Goal: Task Accomplishment & Management: Use online tool/utility

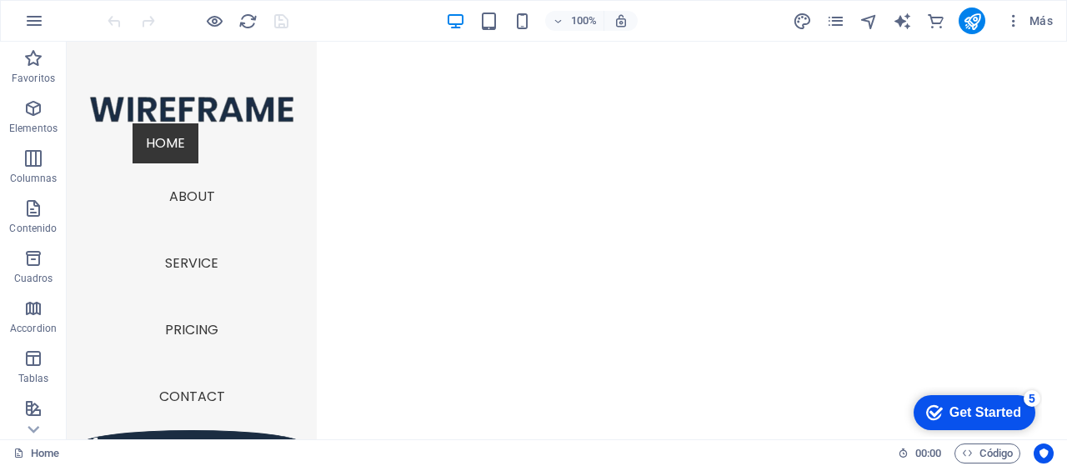
click at [957, 412] on div "Get Started" at bounding box center [985, 412] width 72 height 15
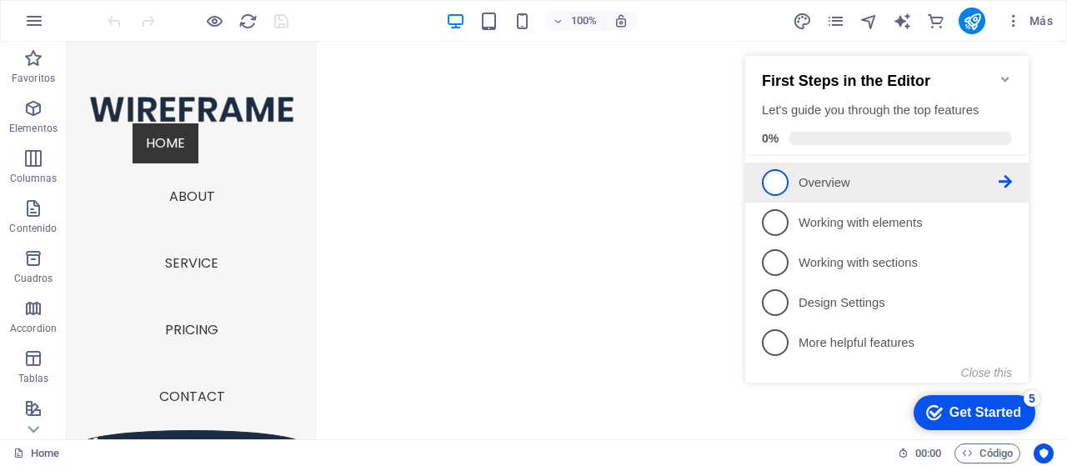
click at [918, 186] on p "Overview - incomplete" at bounding box center [898, 183] width 200 height 18
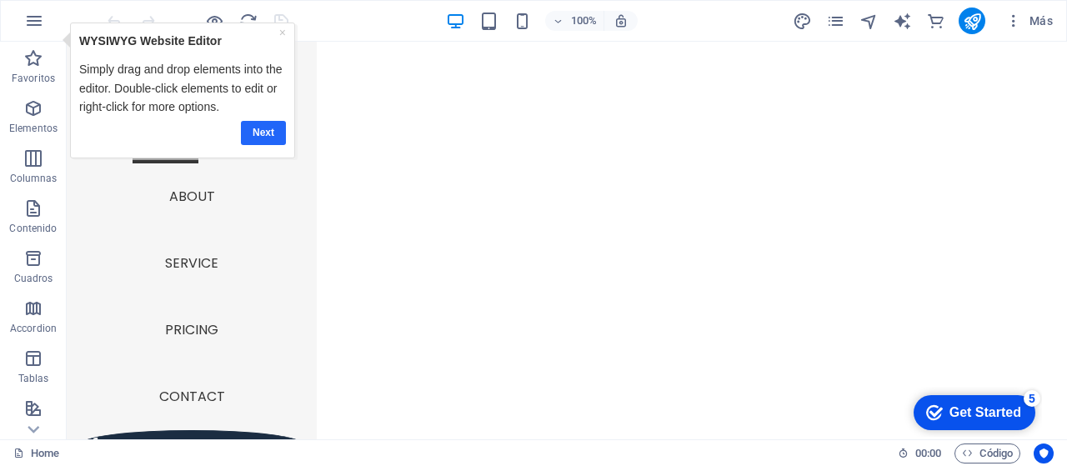
click at [258, 128] on link "Next" at bounding box center [263, 132] width 45 height 24
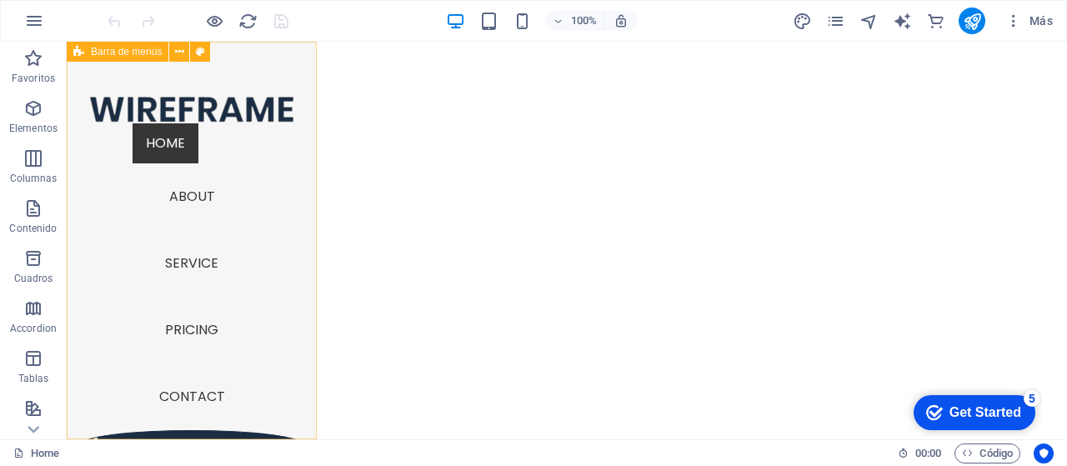
click at [142, 56] on span "Barra de menús" at bounding box center [126, 52] width 71 height 10
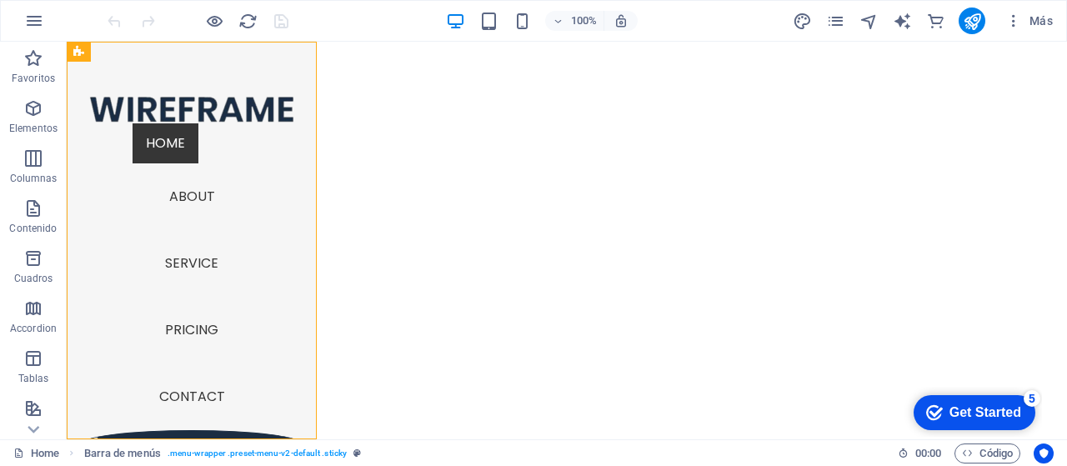
drag, startPoint x: 1060, startPoint y: 75, endPoint x: 1114, endPoint y: 83, distance: 54.7
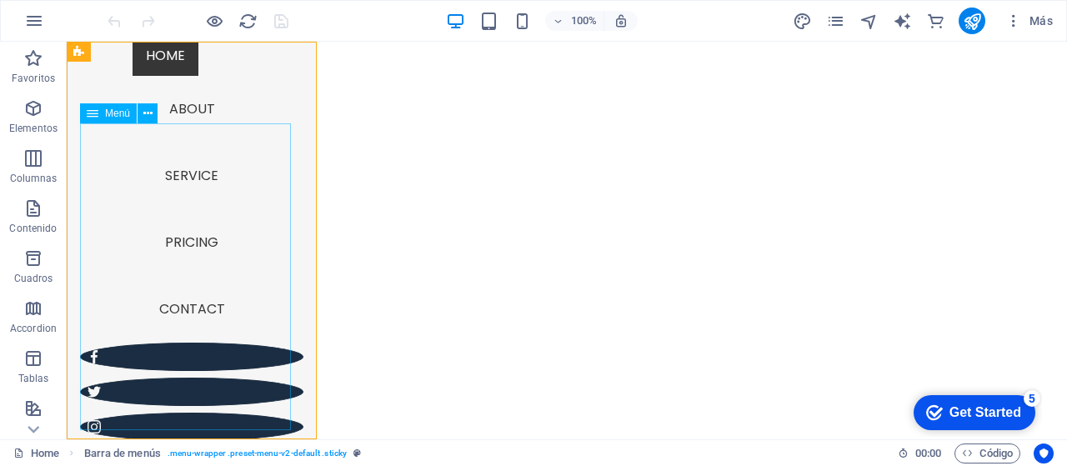
scroll to position [92, 0]
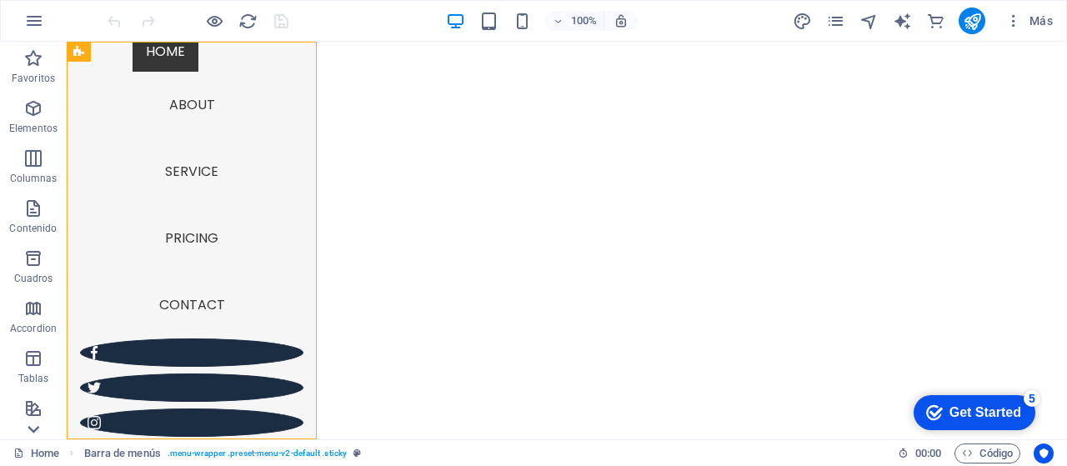
click at [36, 55] on icon at bounding box center [34, 52] width 12 height 8
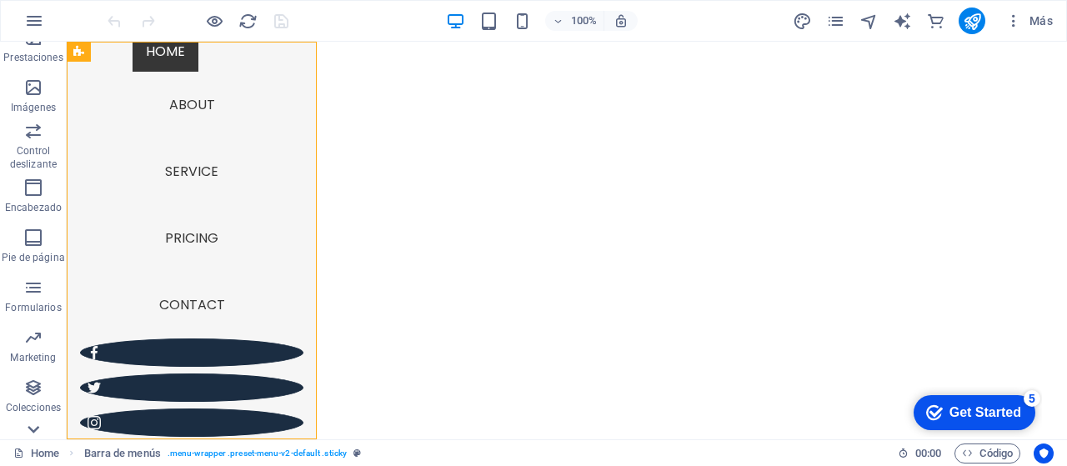
scroll to position [398, 0]
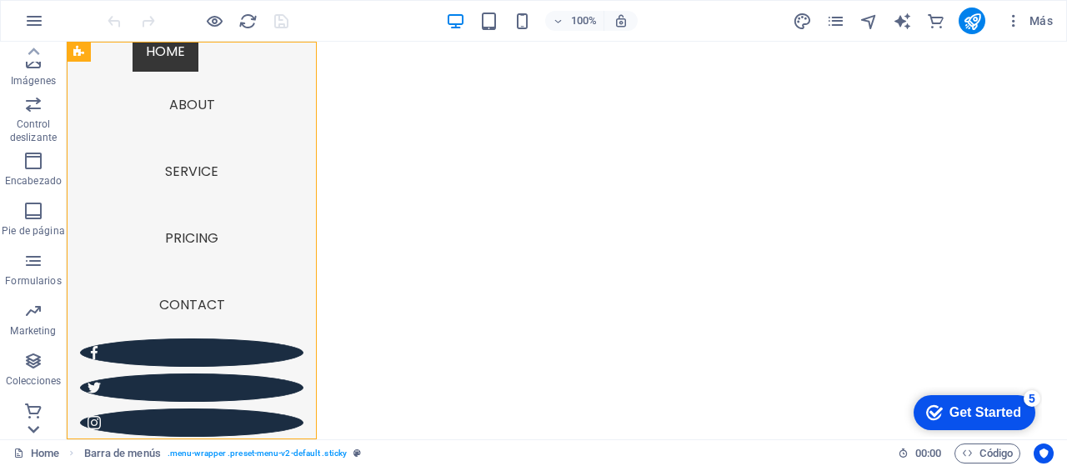
click at [35, 63] on icon at bounding box center [33, 51] width 23 height 23
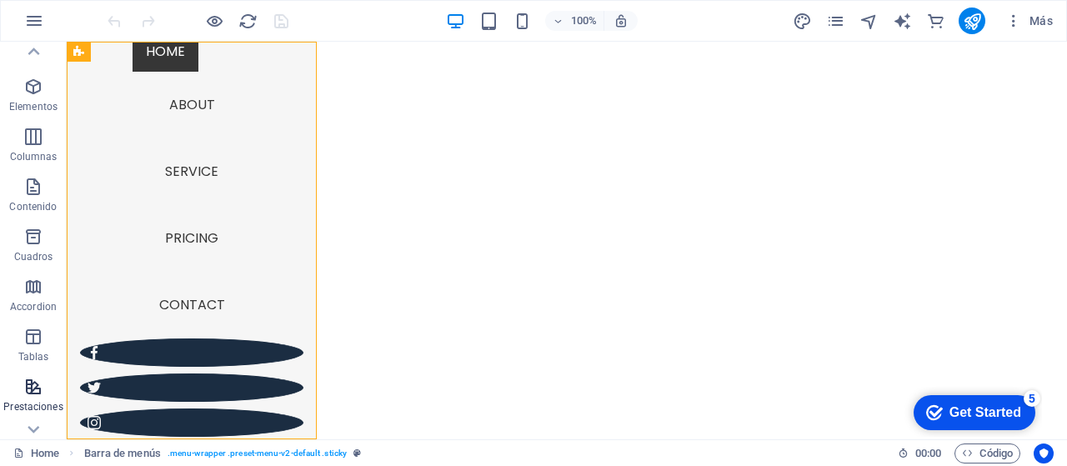
scroll to position [0, 0]
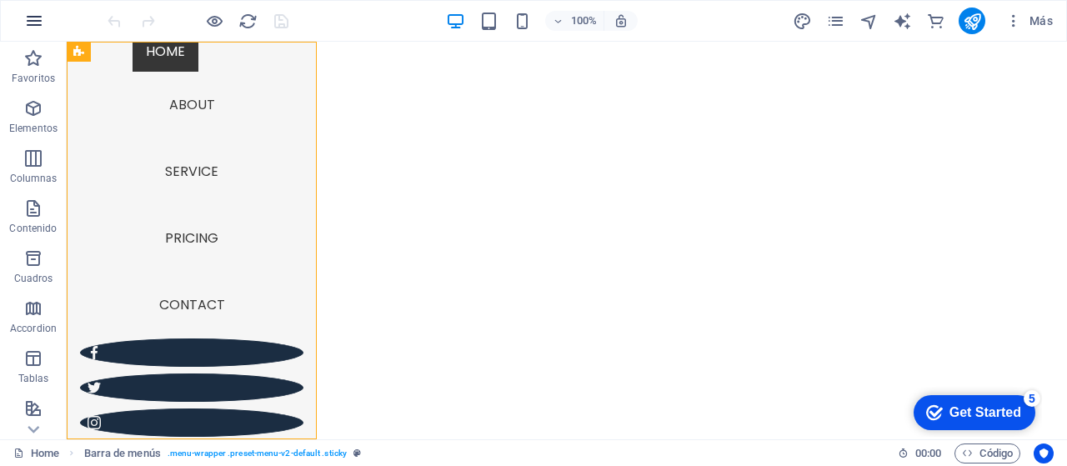
click at [31, 24] on icon "button" at bounding box center [34, 21] width 20 height 20
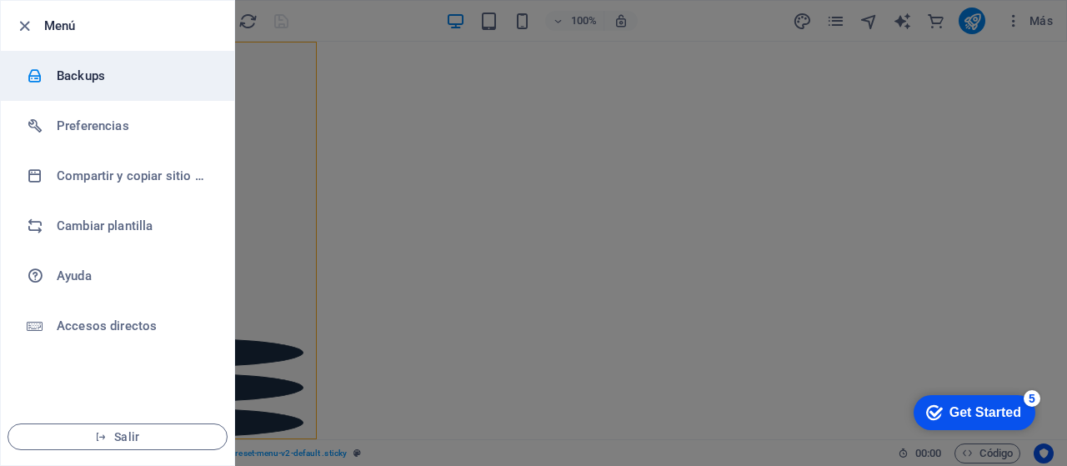
click at [77, 83] on h6 "Backups" at bounding box center [134, 76] width 154 height 20
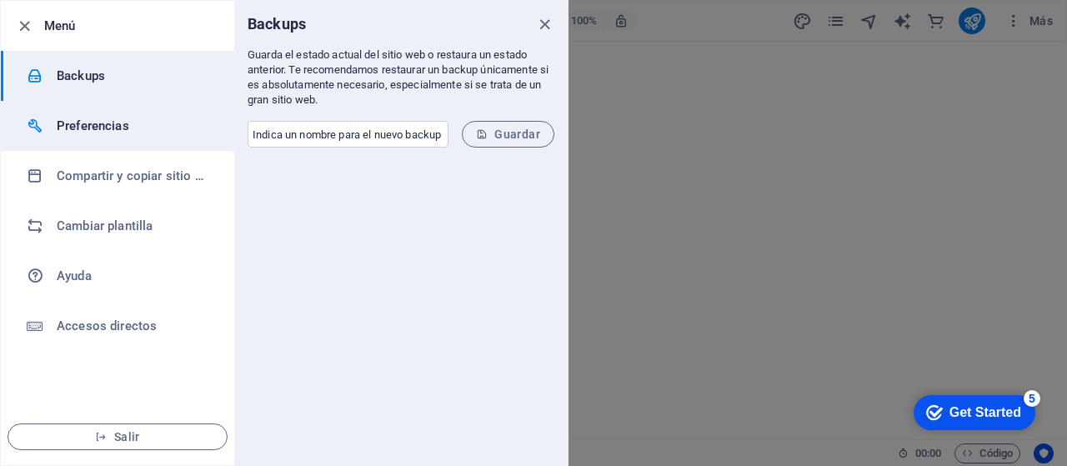
click at [85, 128] on h6 "Preferencias" at bounding box center [134, 126] width 154 height 20
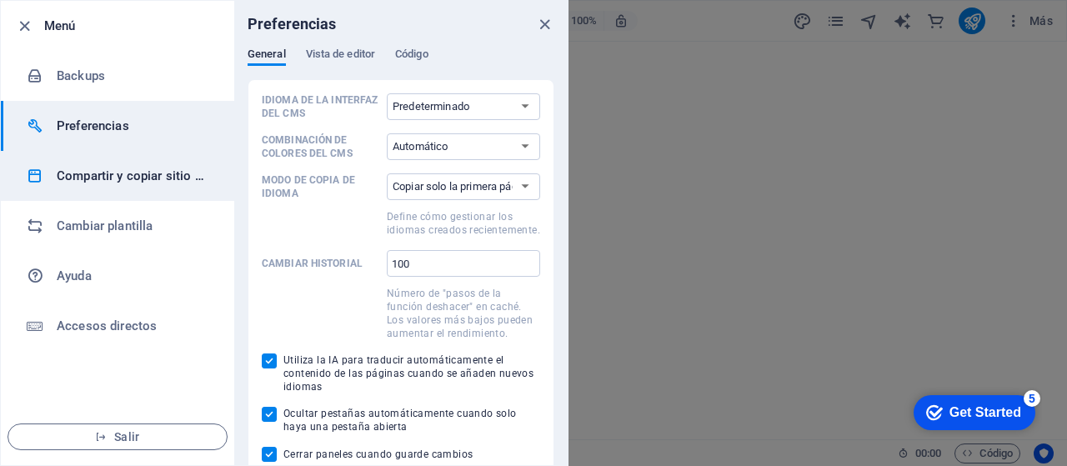
click at [83, 174] on h6 "Compartir y copiar sitio web" at bounding box center [134, 176] width 154 height 20
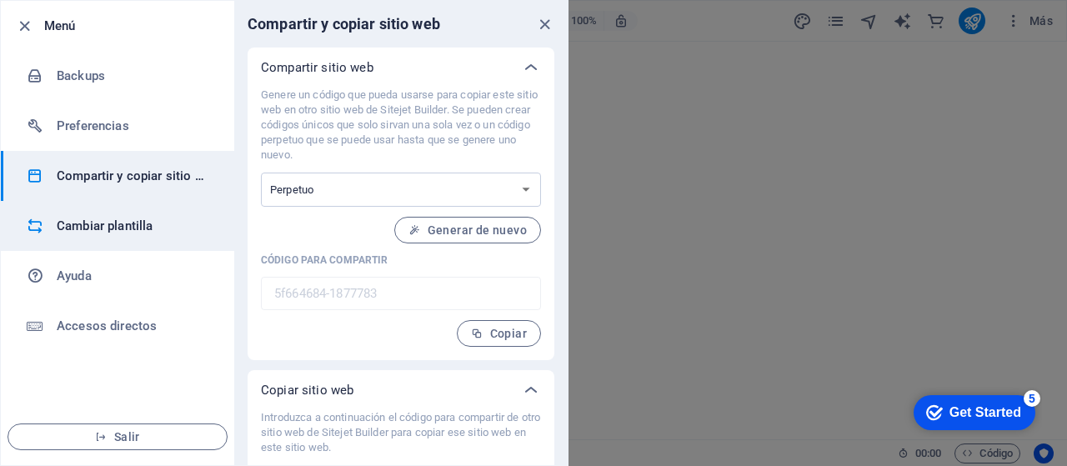
click at [90, 233] on h6 "Cambiar plantilla" at bounding box center [134, 226] width 154 height 20
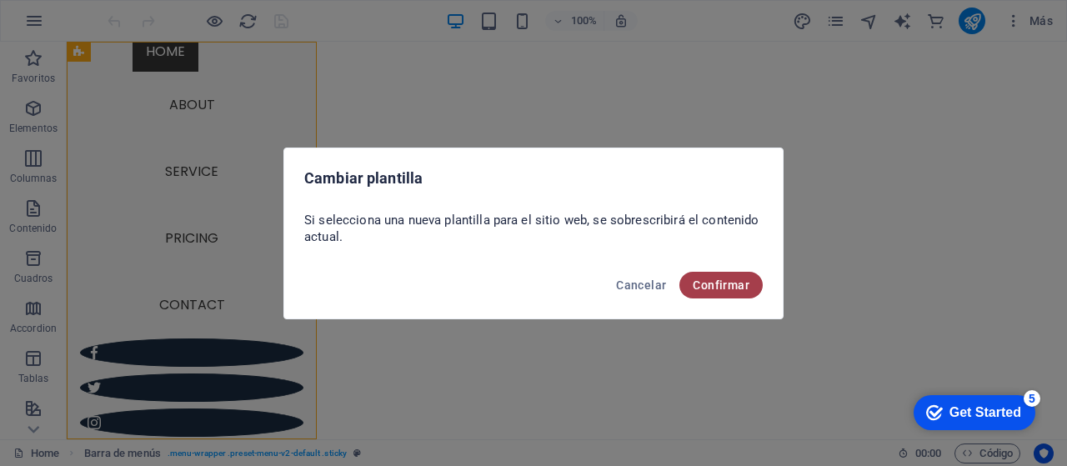
click at [733, 291] on button "Confirmar" at bounding box center [720, 285] width 83 height 27
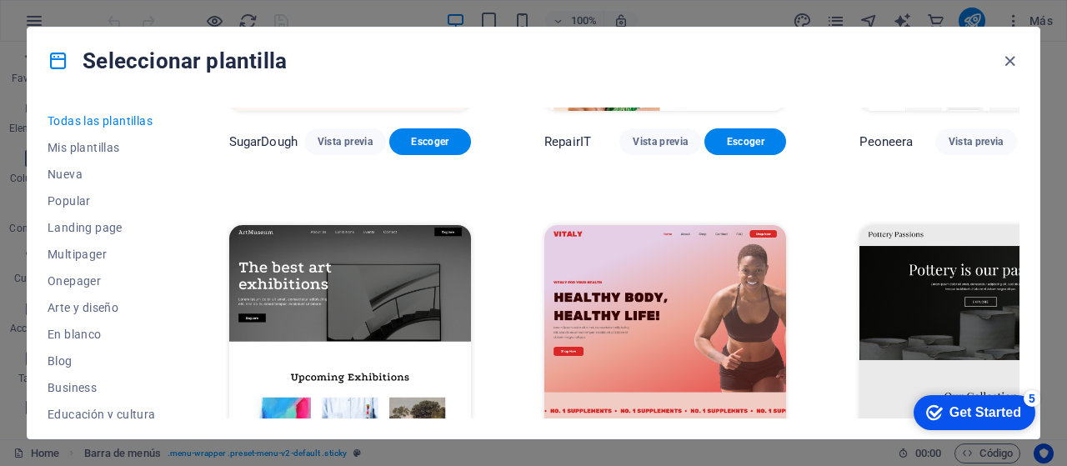
scroll to position [250, 0]
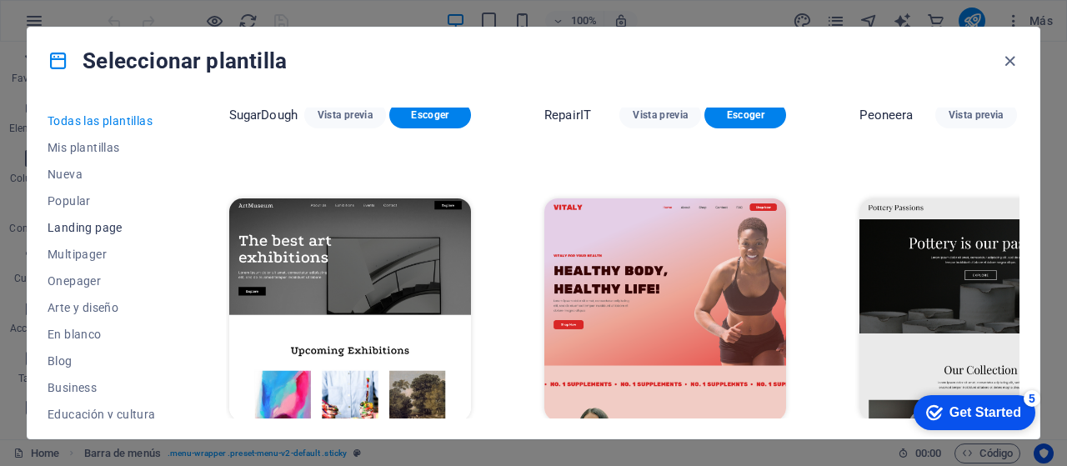
click at [83, 230] on span "Landing page" at bounding box center [102, 227] width 108 height 13
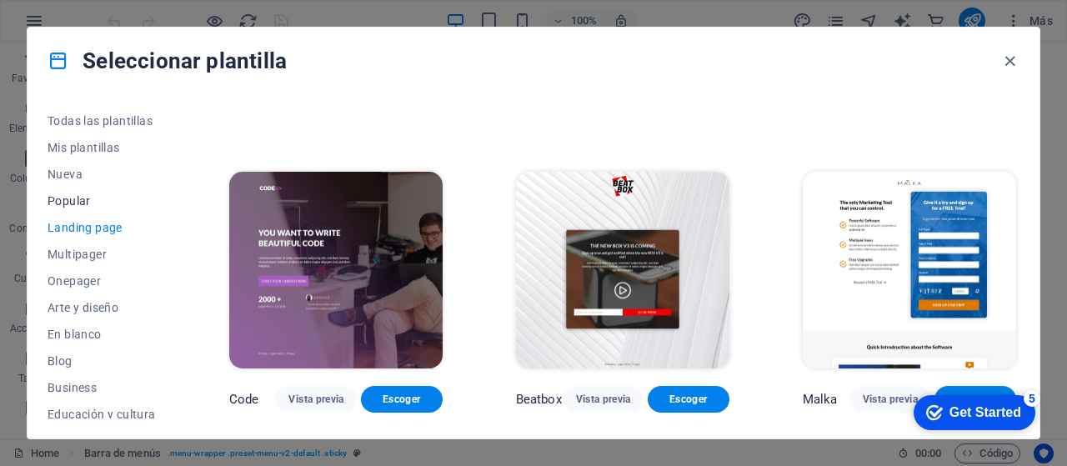
click at [67, 203] on span "Popular" at bounding box center [102, 200] width 108 height 13
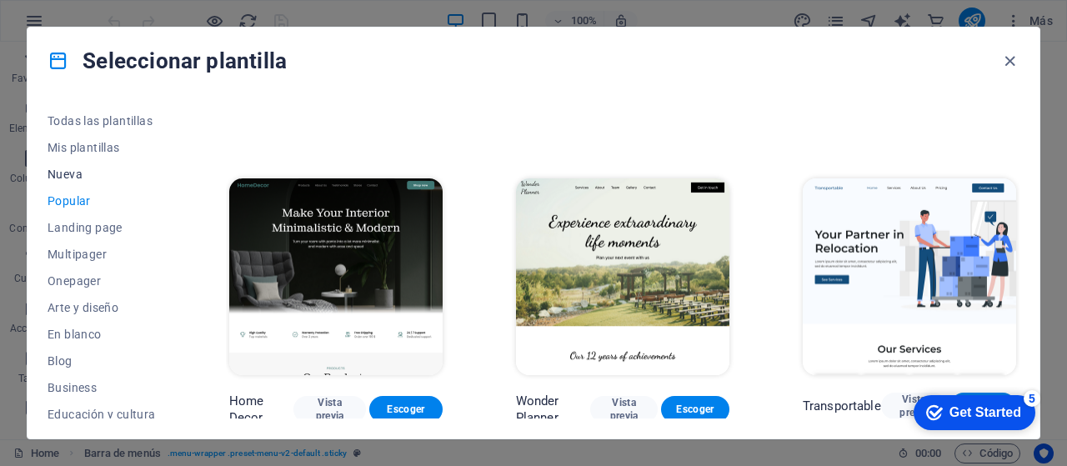
click at [59, 173] on span "Nueva" at bounding box center [102, 174] width 108 height 13
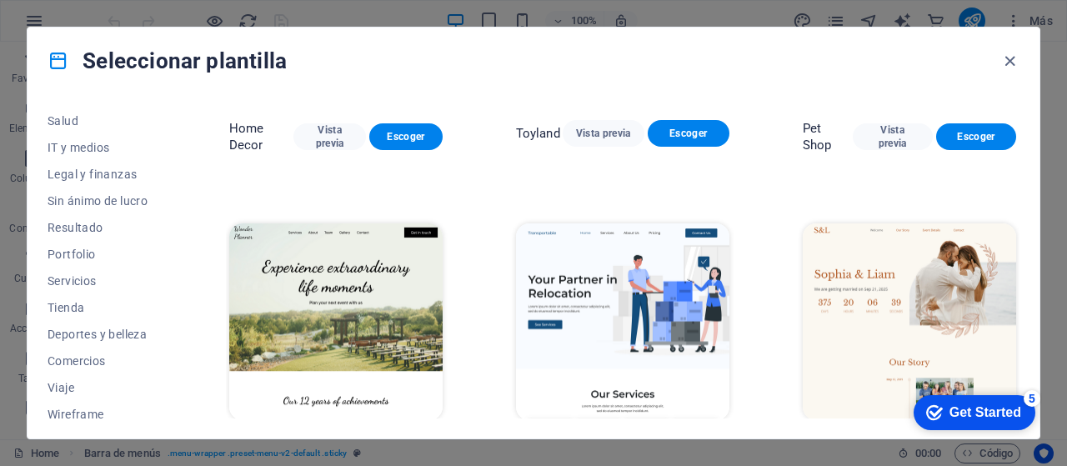
scroll to position [382, 0]
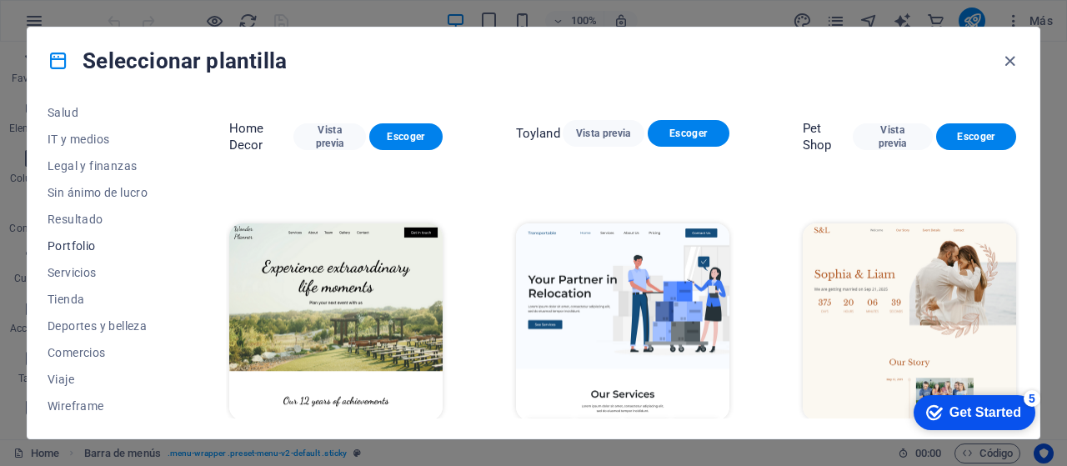
click at [83, 253] on button "Portfolio" at bounding box center [102, 246] width 108 height 27
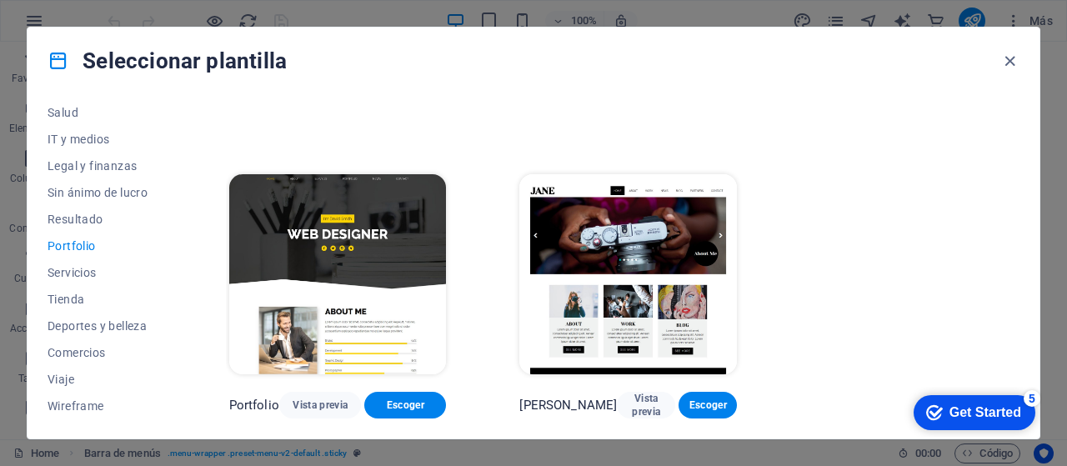
scroll to position [562, 0]
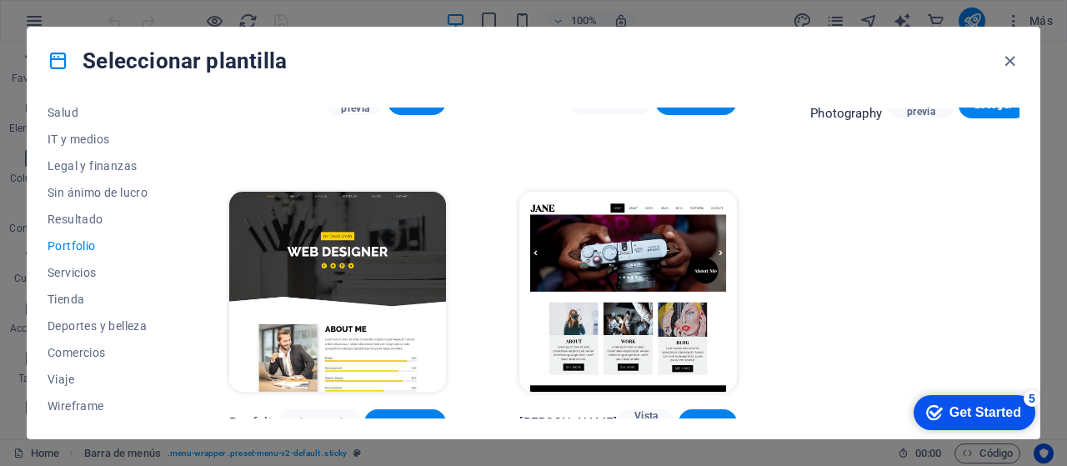
click at [395, 416] on span "Escoger" at bounding box center [405, 422] width 55 height 13
